Goal: Task Accomplishment & Management: Complete application form

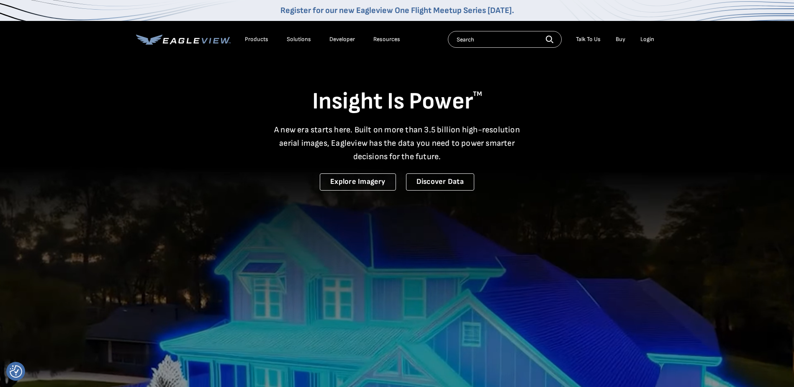
click at [650, 38] on div "Login" at bounding box center [647, 40] width 14 height 8
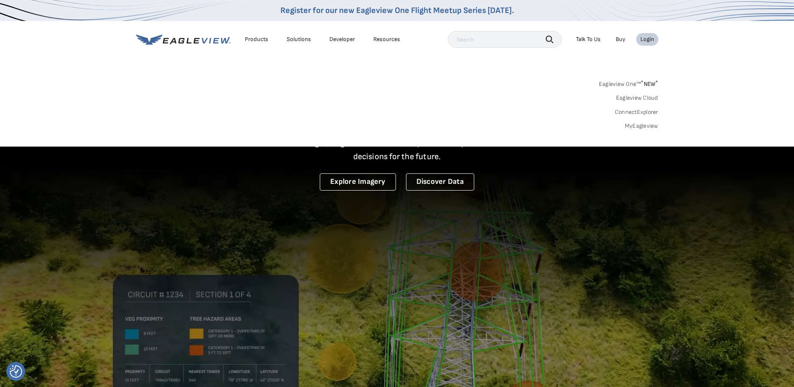
click at [641, 125] on link "MyEagleview" at bounding box center [641, 126] width 33 height 8
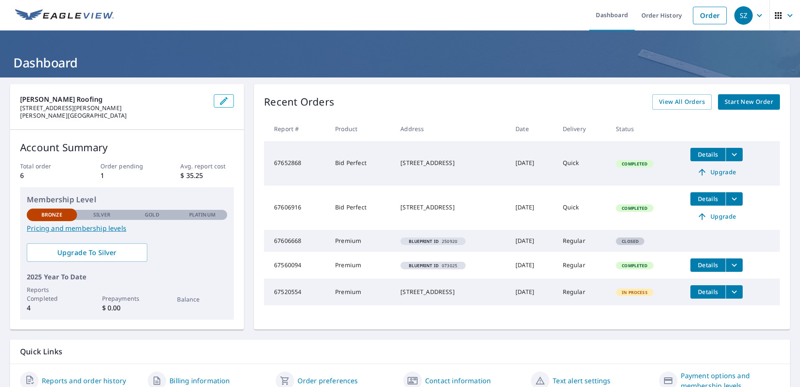
click at [746, 96] on link "Start New Order" at bounding box center [749, 101] width 62 height 15
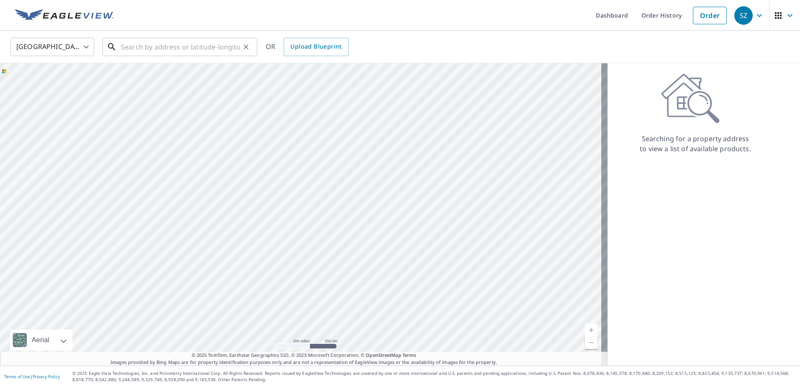
click at [172, 49] on input "text" at bounding box center [180, 46] width 119 height 23
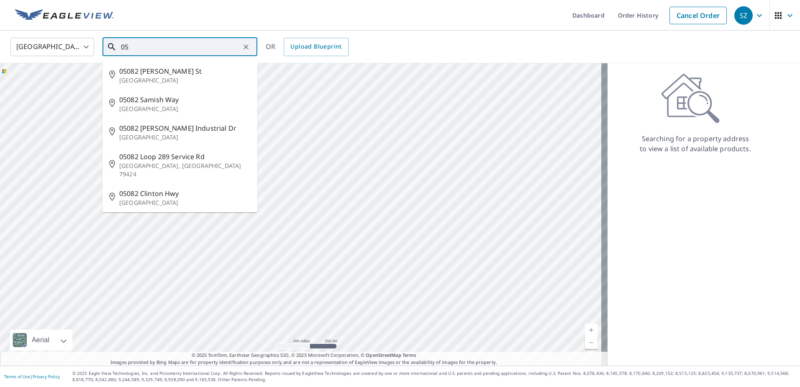
type input "0"
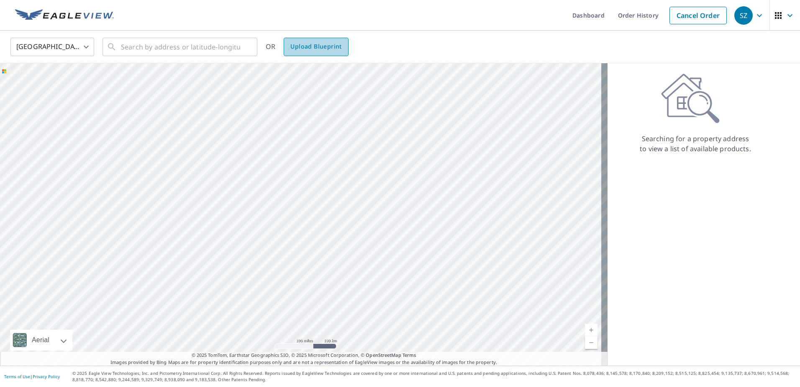
click at [324, 48] on span "Upload Blueprint" at bounding box center [315, 46] width 51 height 10
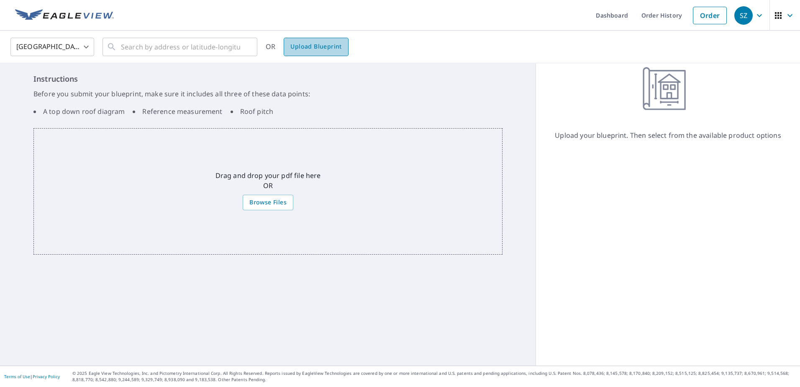
click at [323, 46] on span "Upload Blueprint" at bounding box center [315, 46] width 51 height 10
click at [313, 46] on span "Upload Blueprint" at bounding box center [315, 46] width 51 height 10
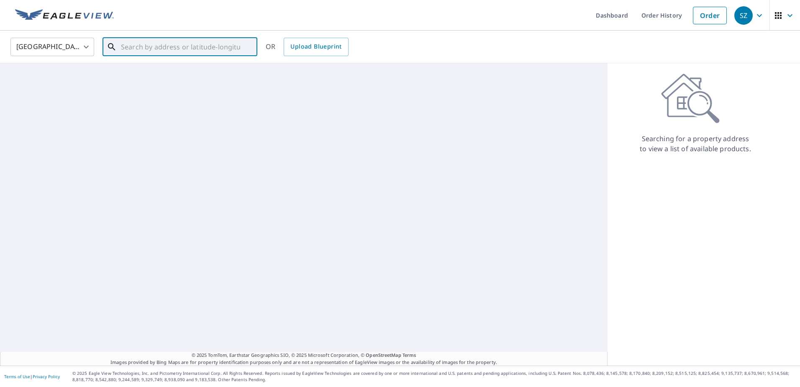
click at [166, 50] on input "text" at bounding box center [180, 46] width 119 height 23
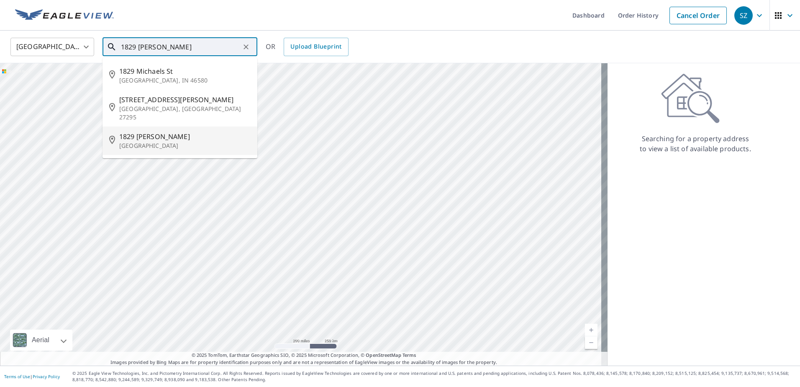
click at [151, 141] on p "[GEOGRAPHIC_DATA]" at bounding box center [184, 145] width 131 height 8
type input "[STREET_ADDRESS][PERSON_NAME]"
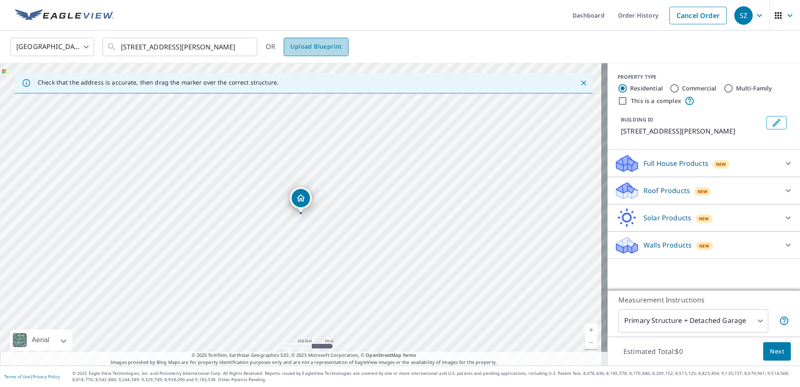
click at [312, 46] on span "Upload Blueprint" at bounding box center [315, 46] width 51 height 10
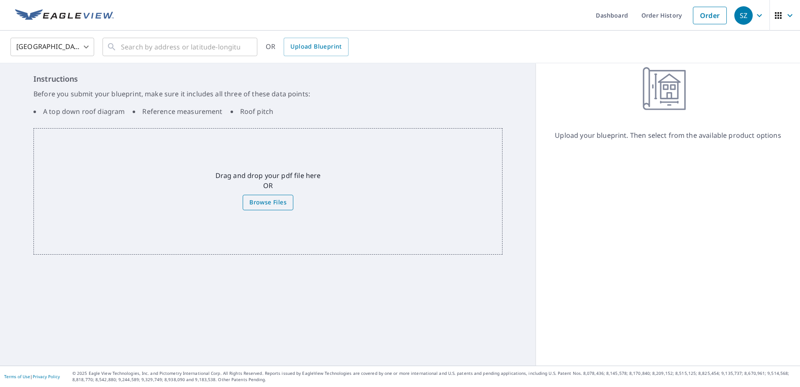
click at [276, 203] on span "Browse Files" at bounding box center [267, 202] width 37 height 10
click at [0, 0] on input "Browse Files" at bounding box center [0, 0] width 0 height 0
click at [270, 200] on span "Browse Files" at bounding box center [267, 202] width 37 height 10
click at [0, 0] on input "Browse Files" at bounding box center [0, 0] width 0 height 0
click at [316, 48] on span "Upload Blueprint" at bounding box center [315, 46] width 51 height 10
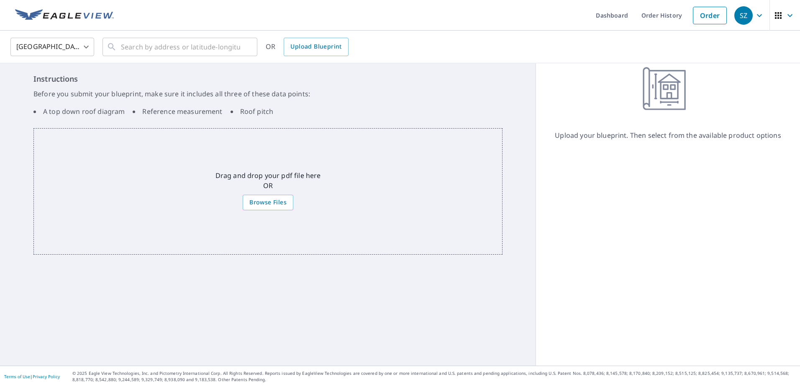
click at [655, 89] on icon at bounding box center [668, 88] width 51 height 50
click at [604, 13] on link "Dashboard" at bounding box center [612, 15] width 46 height 31
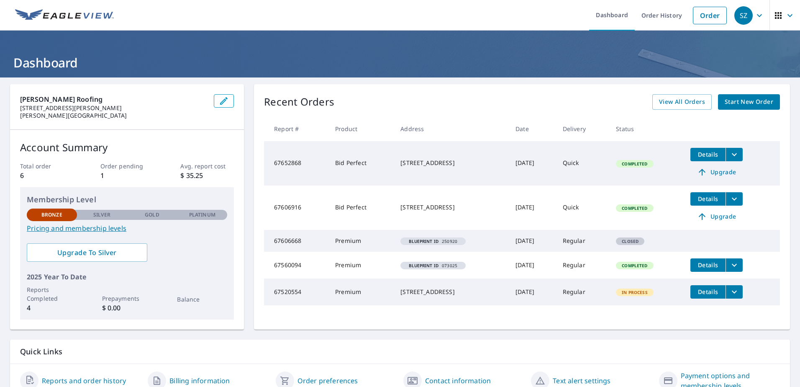
click at [760, 98] on span "Start New Order" at bounding box center [749, 102] width 49 height 10
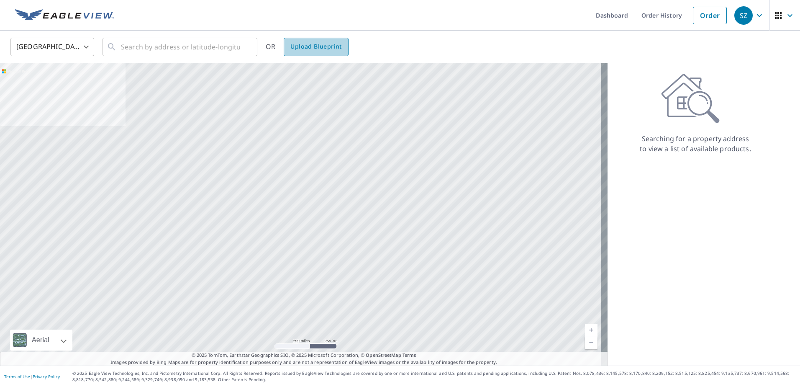
click at [330, 48] on span "Upload Blueprint" at bounding box center [315, 46] width 51 height 10
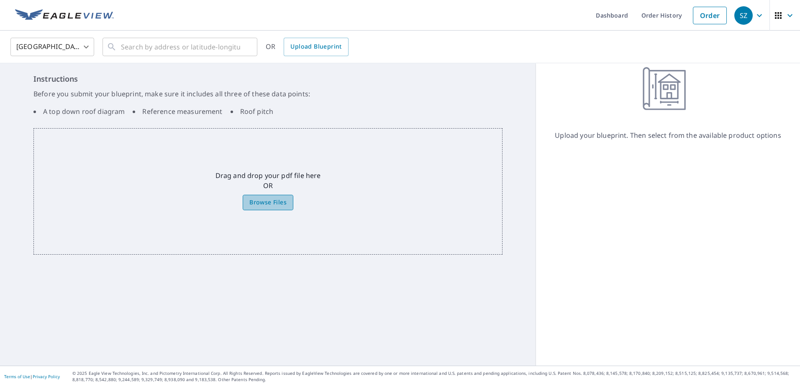
click at [270, 206] on span "Browse Files" at bounding box center [267, 202] width 37 height 10
click at [0, 0] on input "Browse Files" at bounding box center [0, 0] width 0 height 0
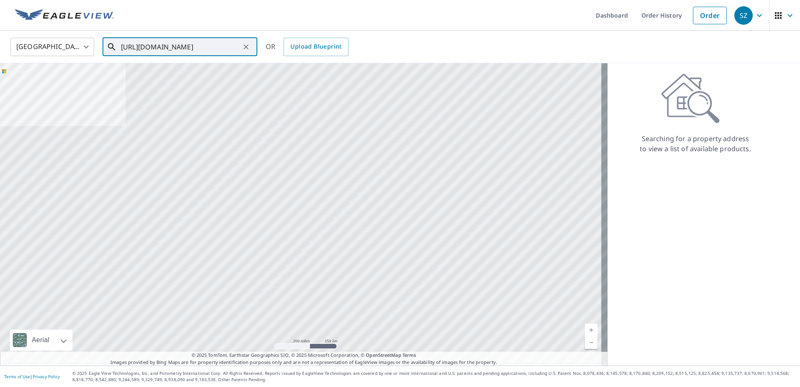
scroll to position [0, 59]
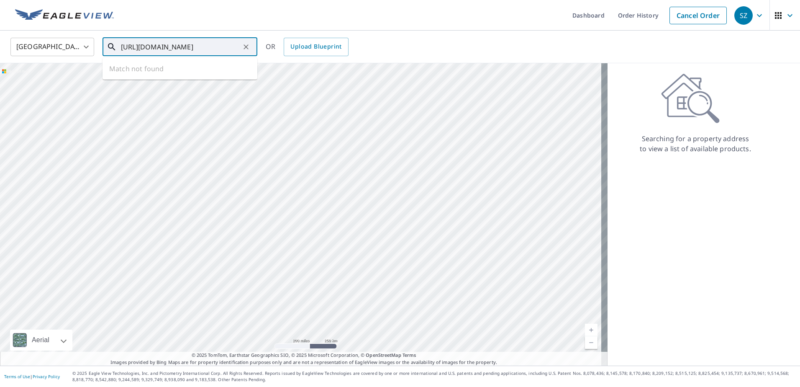
type input "[URL][DOMAIN_NAME]"
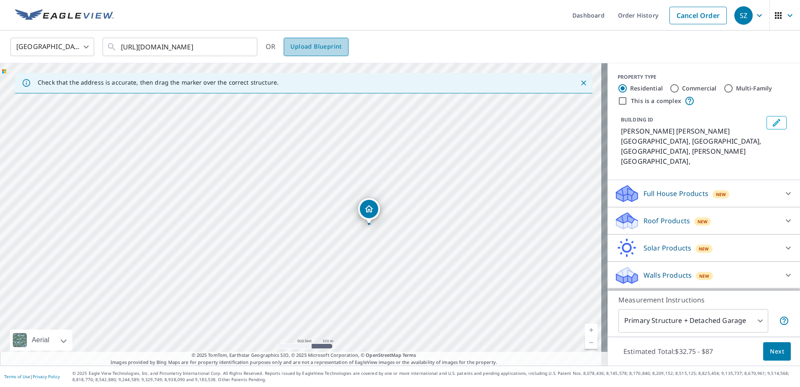
click at [326, 42] on span "Upload Blueprint" at bounding box center [315, 46] width 51 height 10
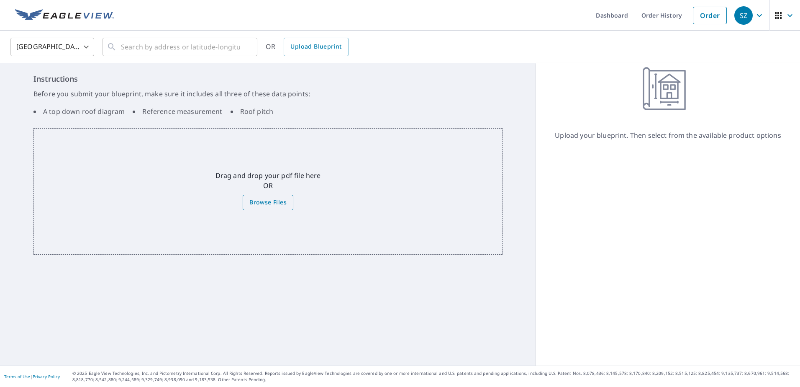
click at [273, 201] on span "Browse Files" at bounding box center [267, 202] width 37 height 10
click at [0, 0] on input "Browse Files" at bounding box center [0, 0] width 0 height 0
click at [134, 47] on input "text" at bounding box center [180, 46] width 119 height 23
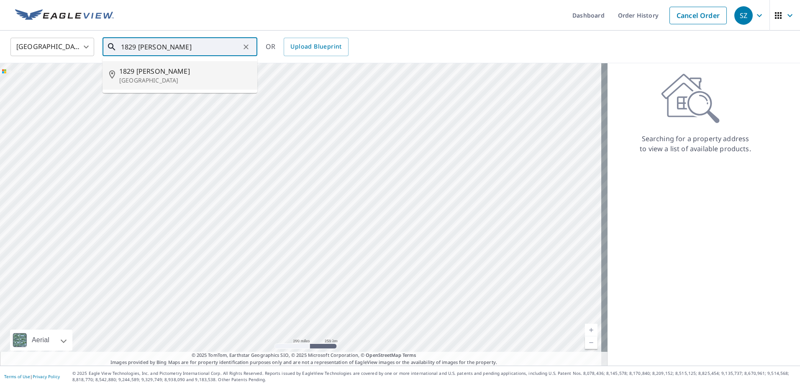
click at [169, 75] on span "1829 [PERSON_NAME]" at bounding box center [184, 71] width 131 height 10
type input "[STREET_ADDRESS][PERSON_NAME]"
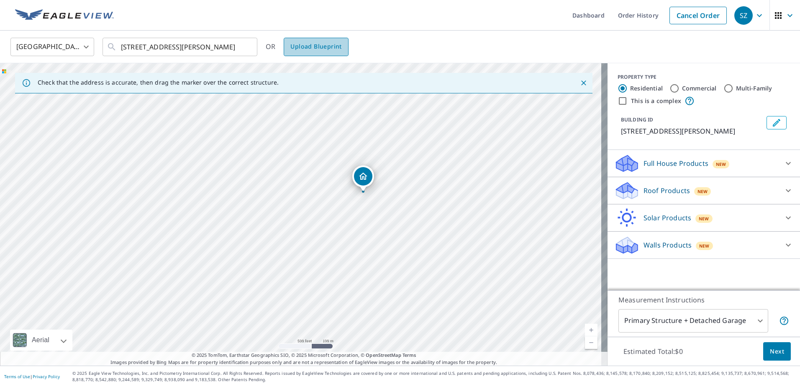
click at [331, 46] on span "Upload Blueprint" at bounding box center [315, 46] width 51 height 10
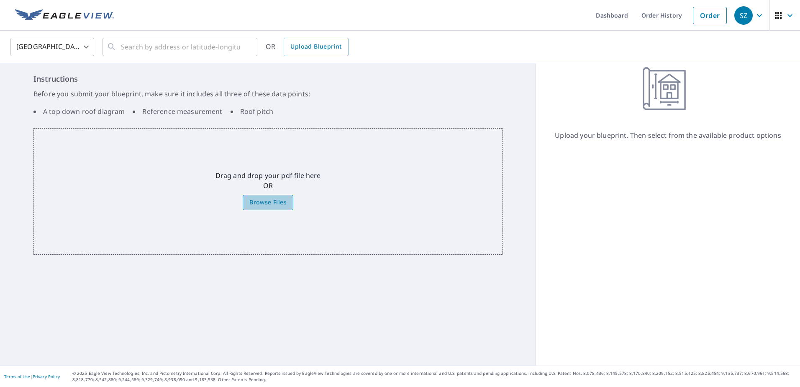
click at [279, 198] on span "Browse Files" at bounding box center [267, 202] width 37 height 10
click at [0, 0] on input "Browse Files" at bounding box center [0, 0] width 0 height 0
